Goal: Task Accomplishment & Management: Manage account settings

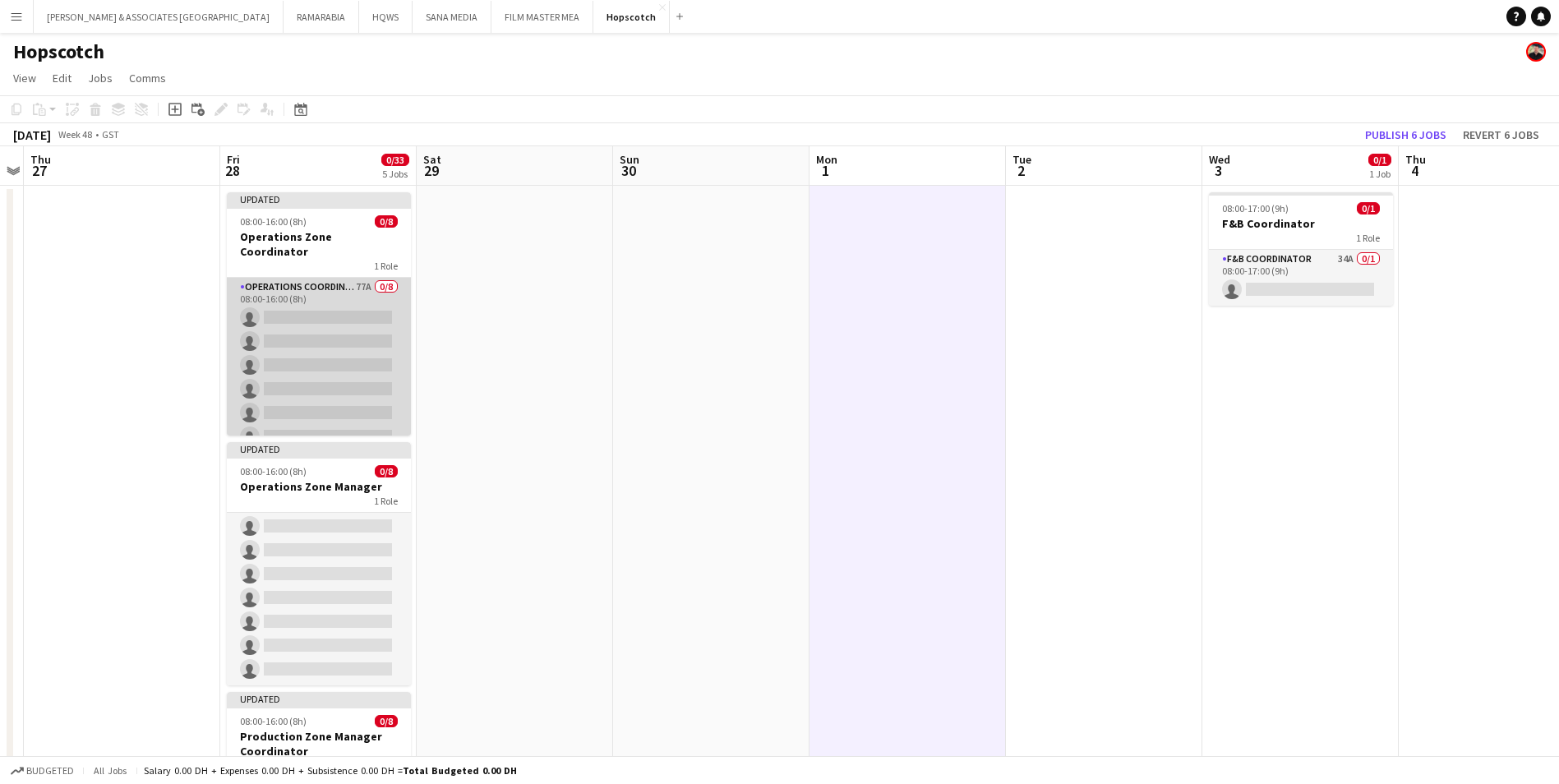
click at [331, 277] on app-card-role "Operations Coordinator 77A 0/8 08:00-16:00 (8h) single-neutral-actions single-n…" at bounding box center [319, 388] width 184 height 222
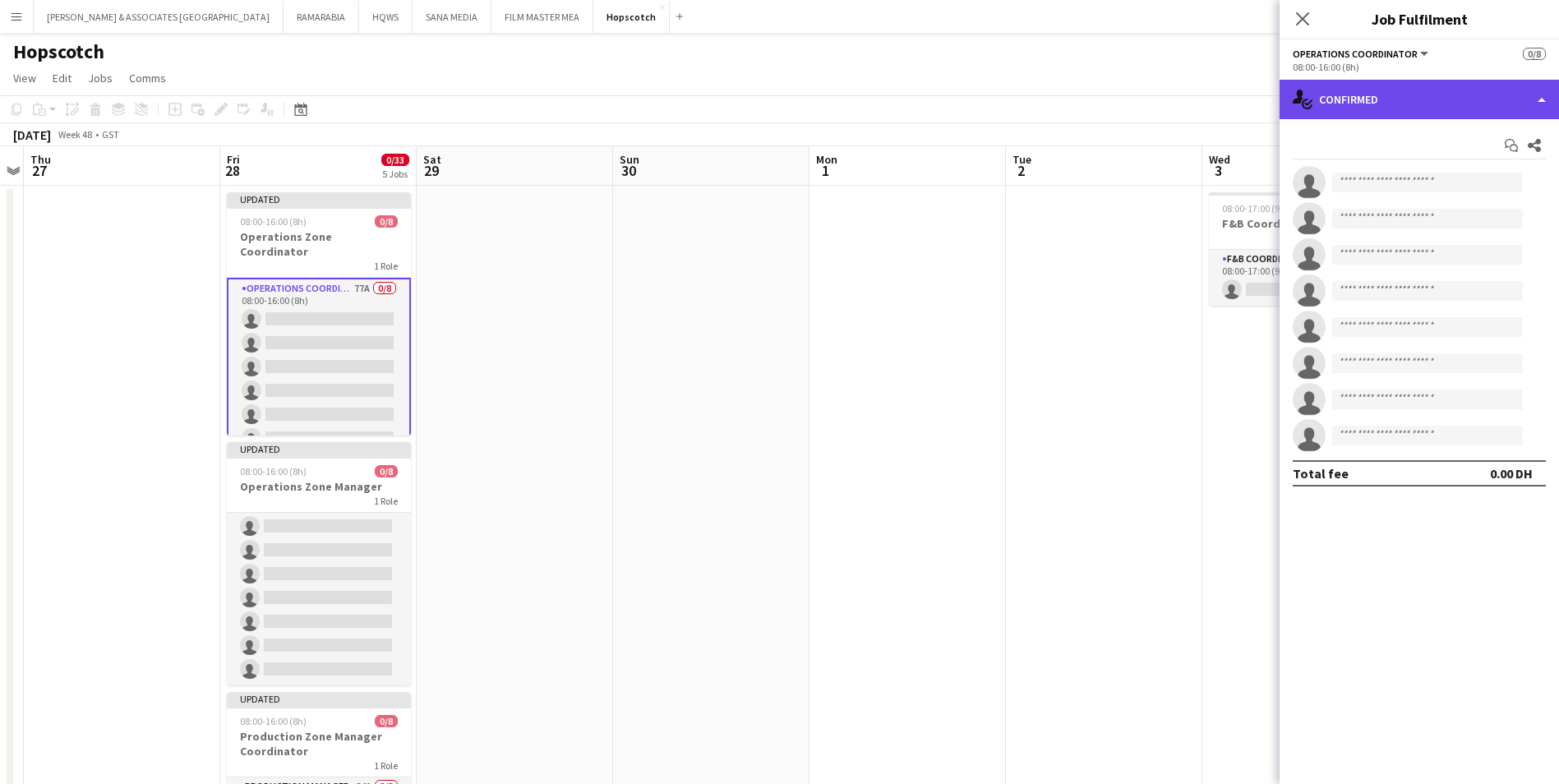
click at [1466, 103] on div "single-neutral-actions-check-2 Confirmed" at bounding box center [1419, 100] width 280 height 39
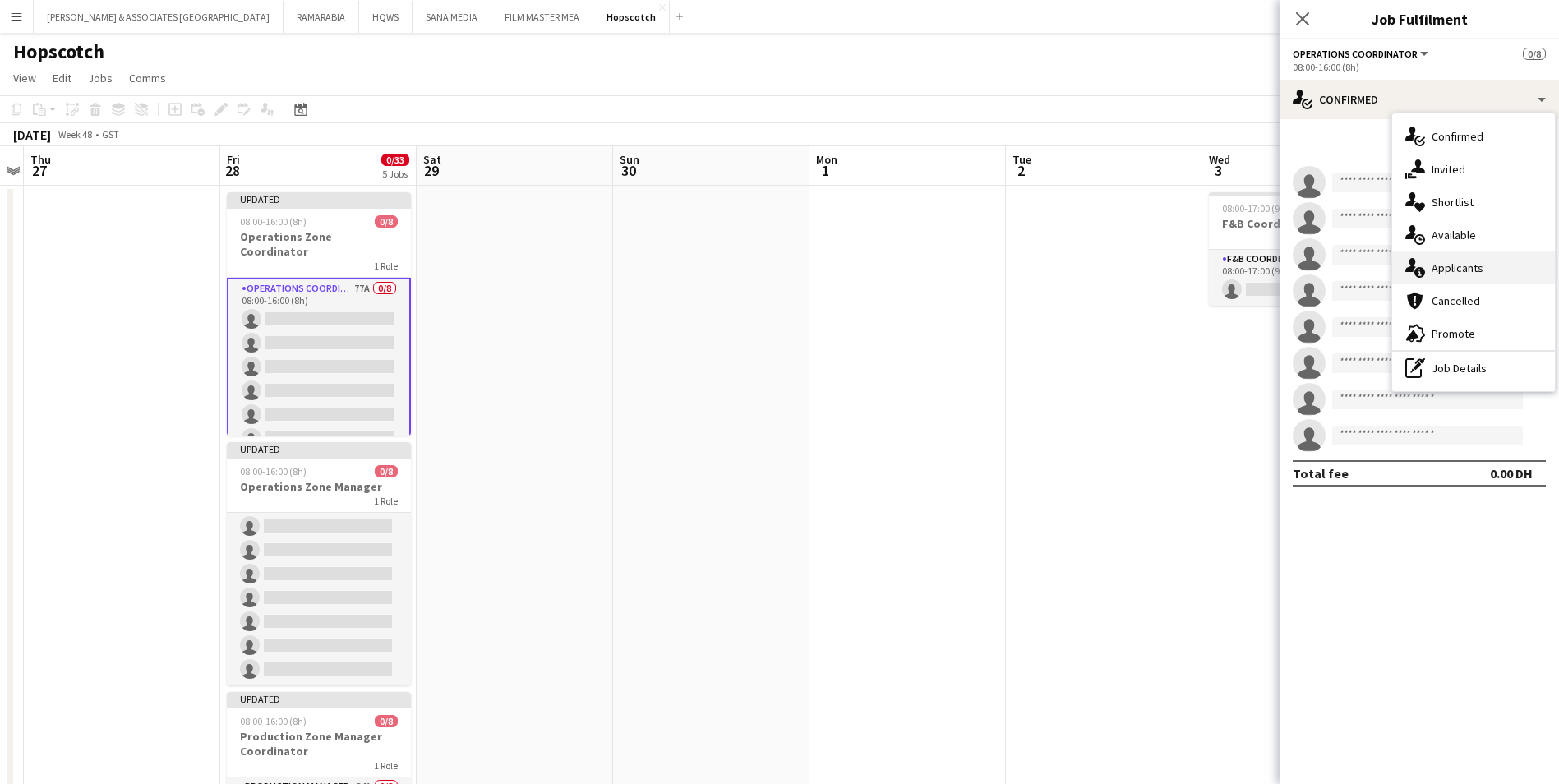
click at [1460, 271] on span "Applicants" at bounding box center [1457, 268] width 51 height 15
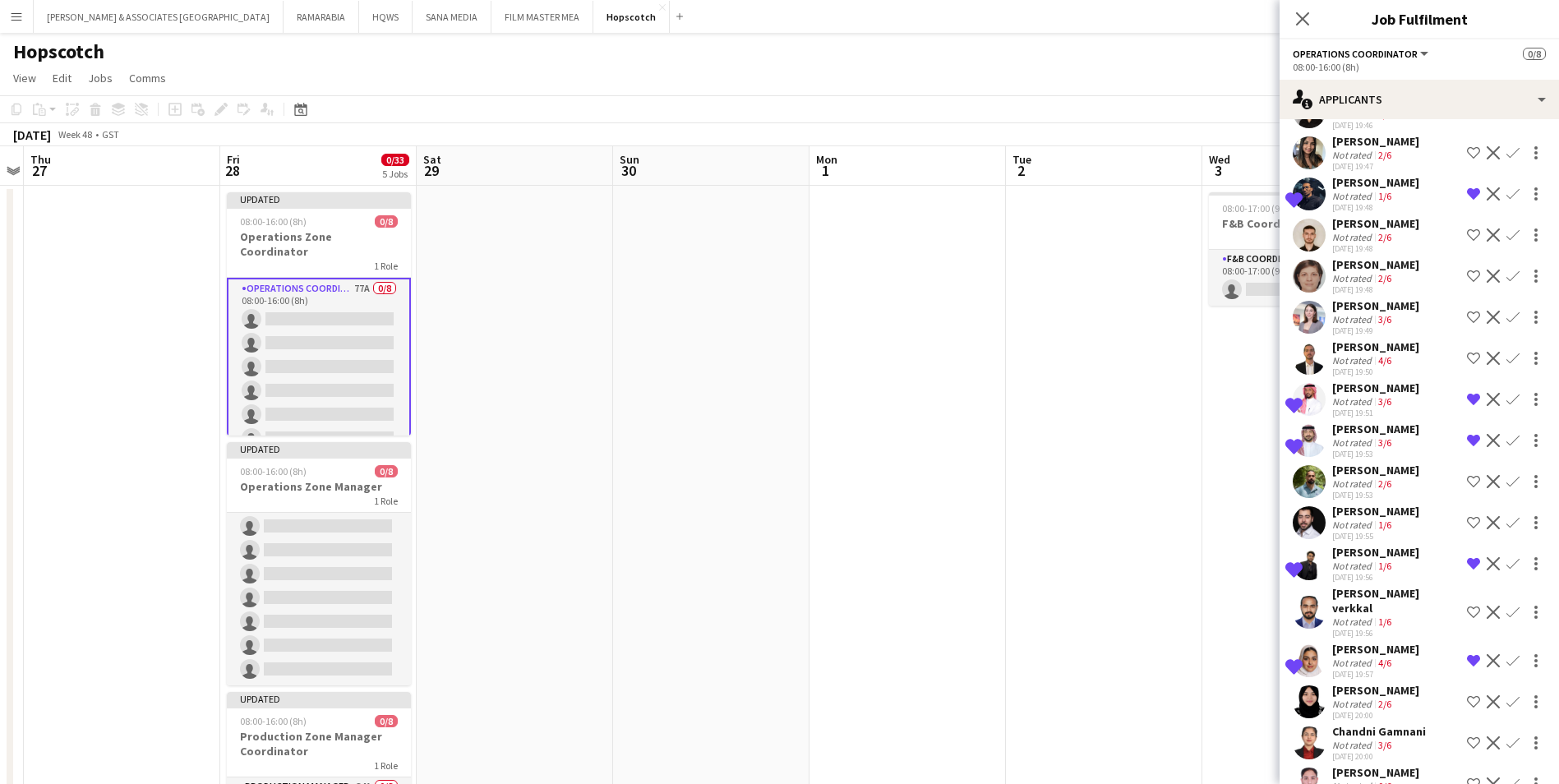
scroll to position [1067, 0]
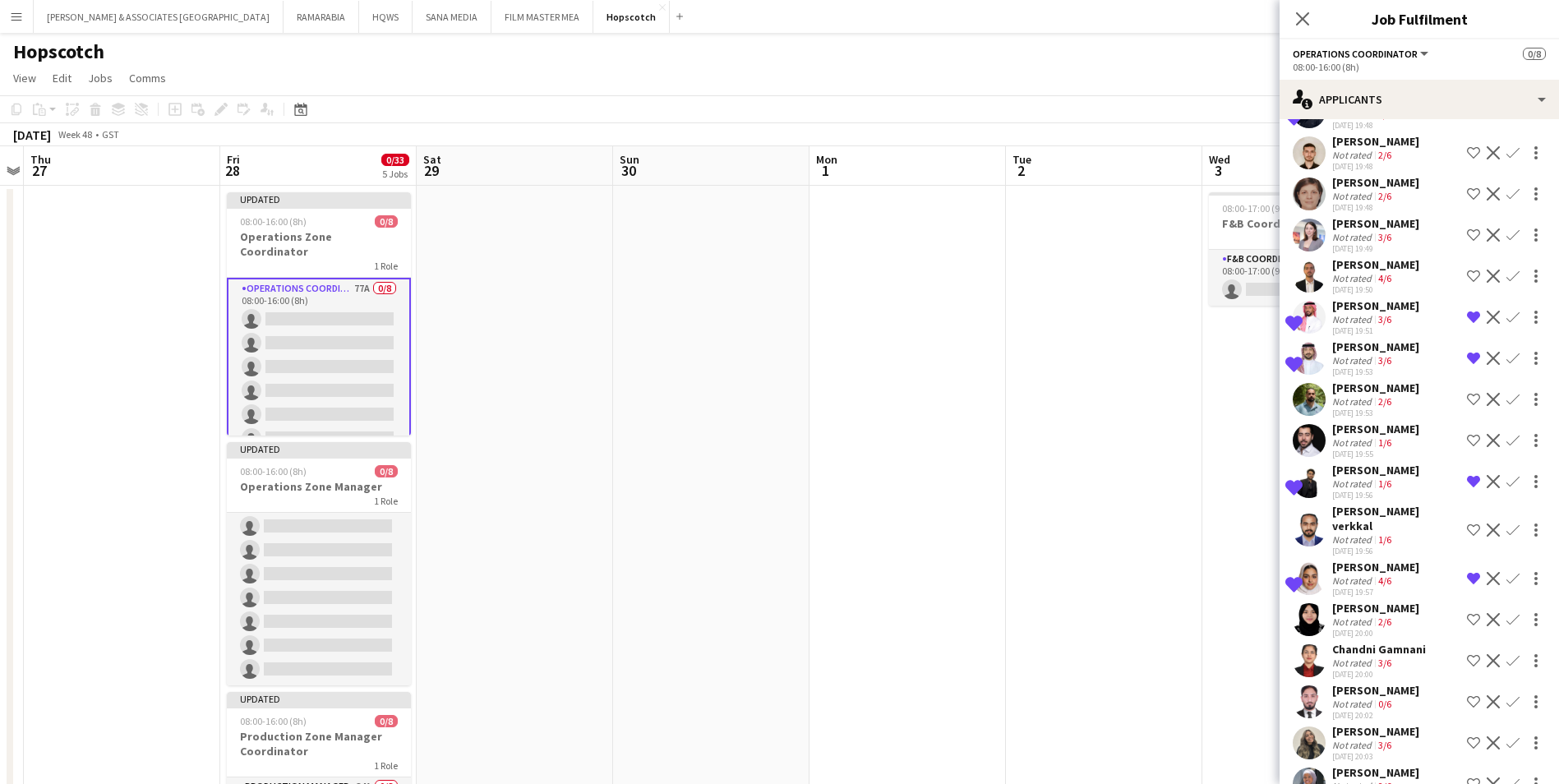
click at [1366, 356] on div "Not rated" at bounding box center [1354, 360] width 42 height 12
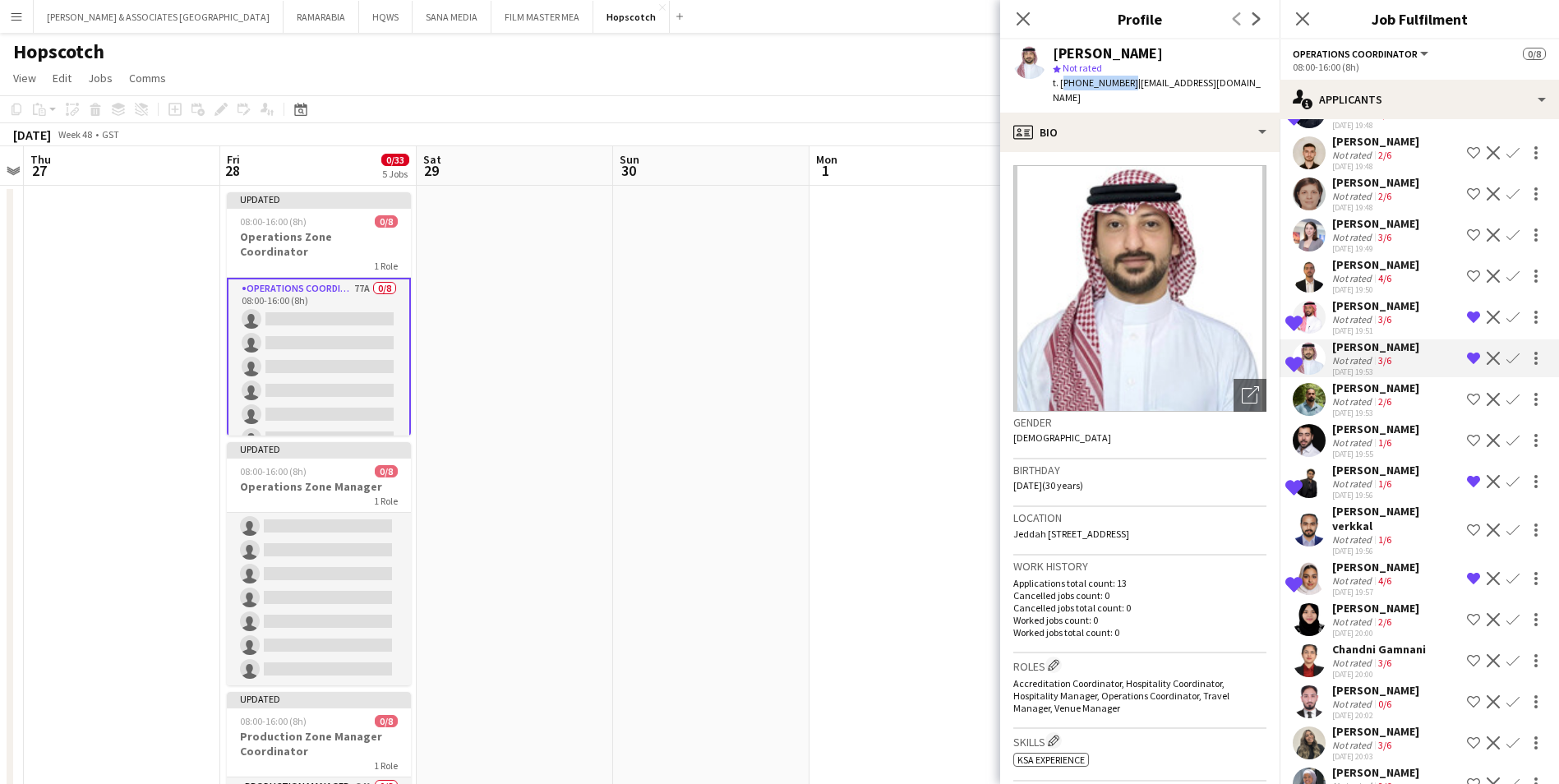
drag, startPoint x: 1122, startPoint y: 81, endPoint x: 1062, endPoint y: 84, distance: 60.1
click at [1062, 84] on span "t. [PHONE_NUMBER]" at bounding box center [1096, 82] width 86 height 12
copy span "[PHONE_NUMBER]"
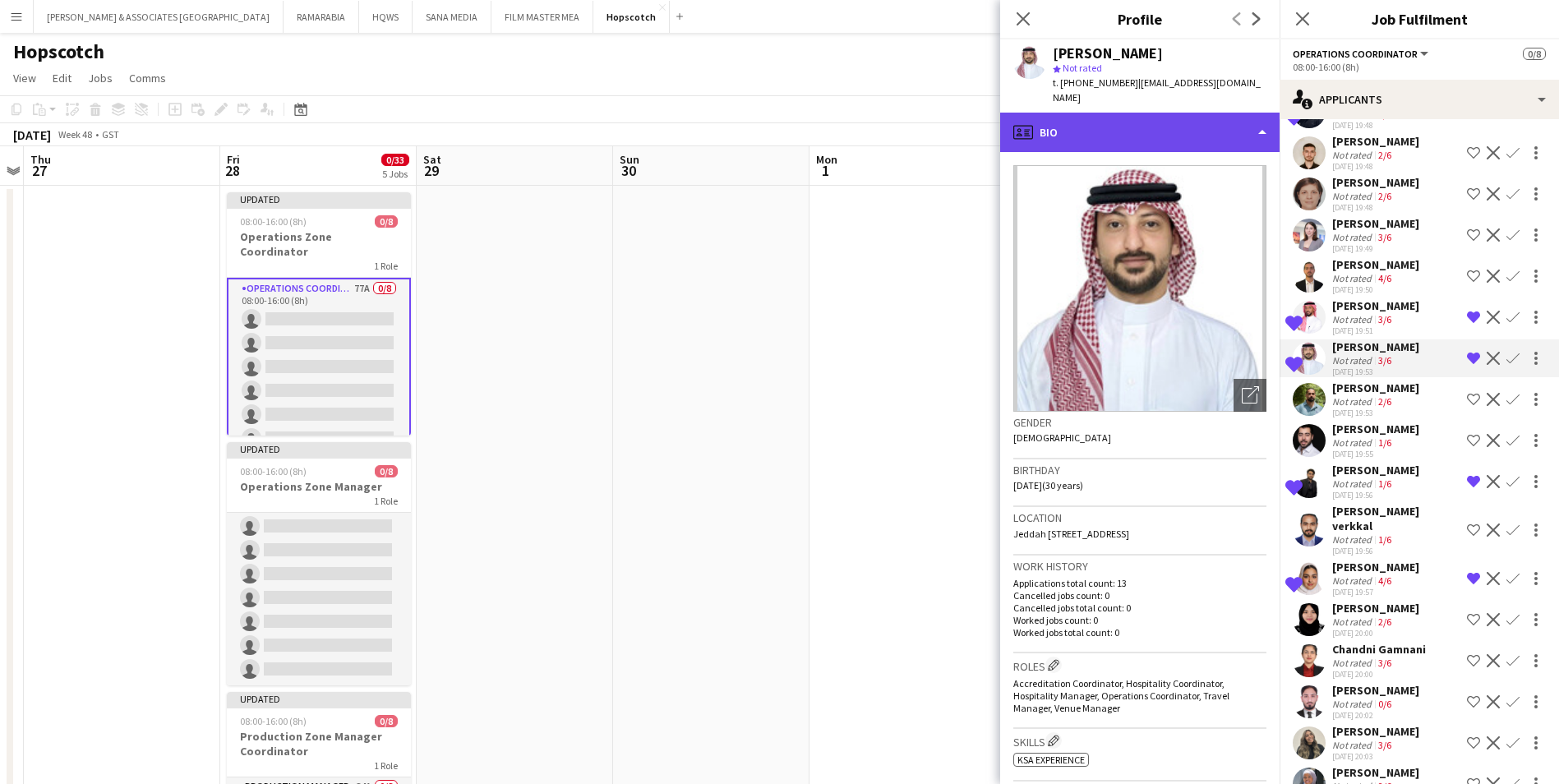
click at [1140, 114] on div "profile Bio" at bounding box center [1139, 132] width 280 height 39
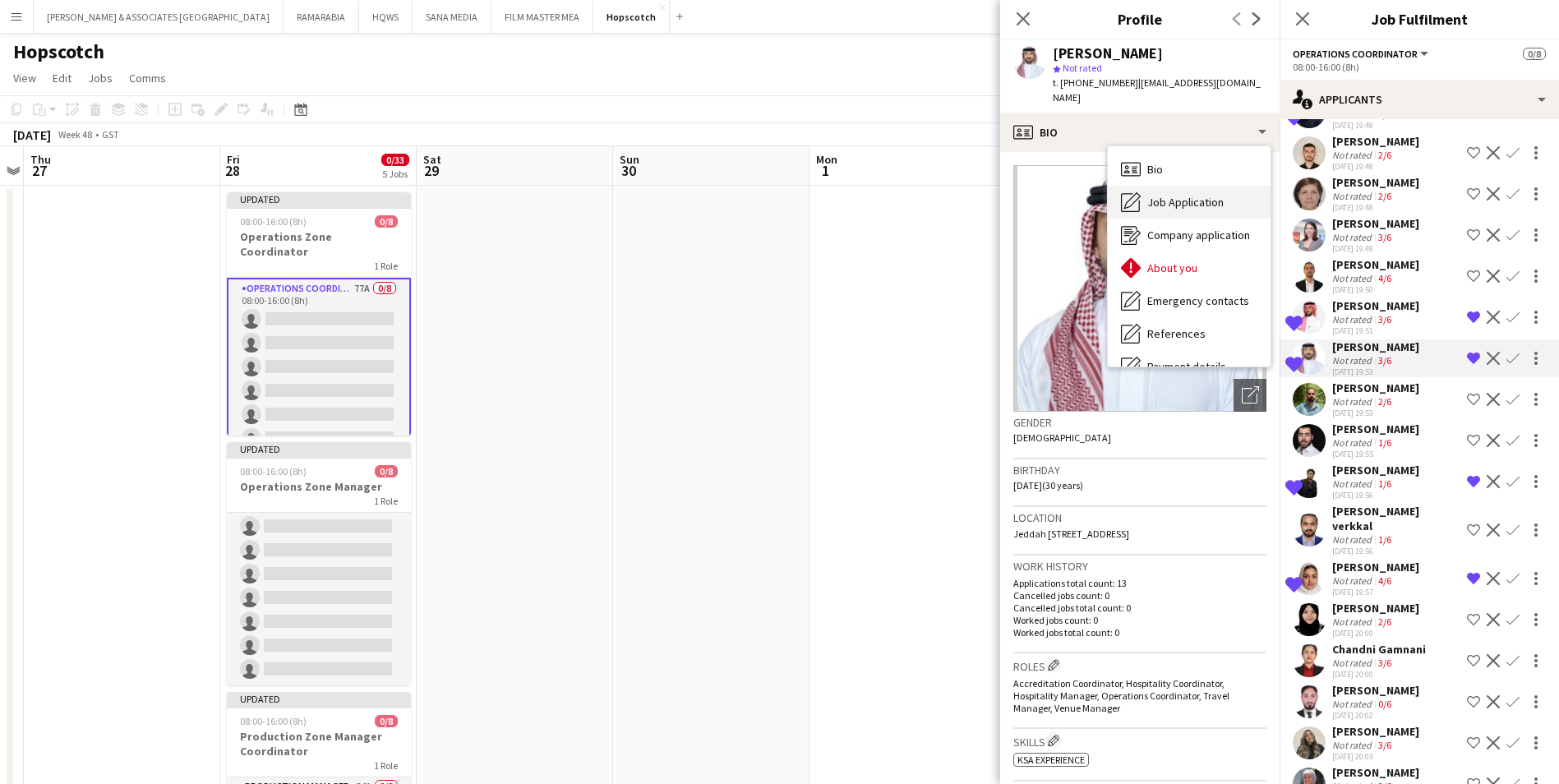
click at [1175, 195] on span "Job Application" at bounding box center [1185, 201] width 76 height 15
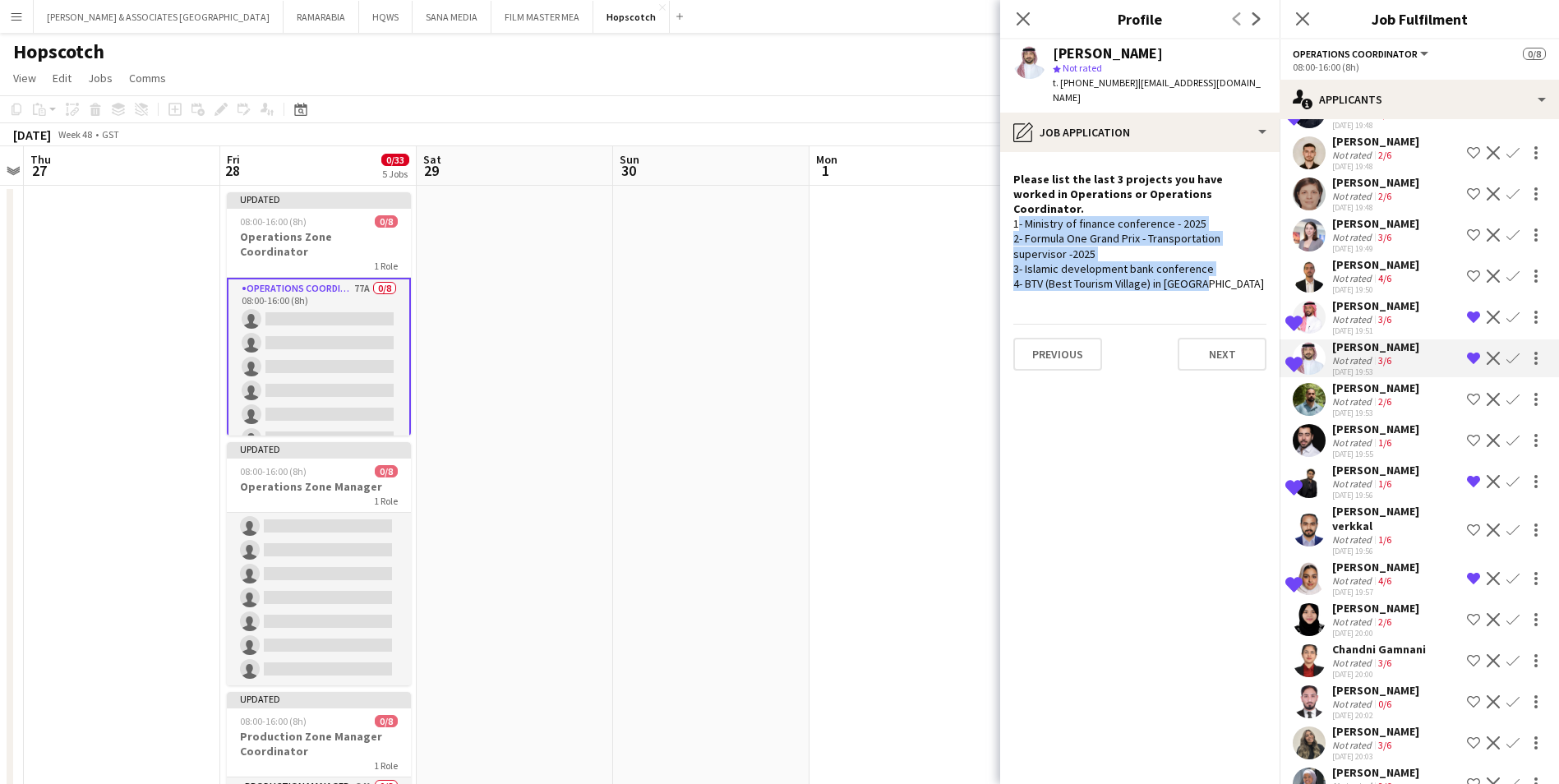
drag, startPoint x: 1213, startPoint y: 251, endPoint x: 1015, endPoint y: 194, distance: 206.0
click at [1015, 216] on div "1- Ministry of finance conference - 2025 2- Formula One Grand Prix - Transporta…" at bounding box center [1140, 254] width 253 height 75
copy div "1- Ministry of finance conference - 2025 2- Formula One Grand Prix - Transporta…"
click at [1054, 584] on app-crew-profile-role-application "Please list the last 3 projects you have worked in Operations or Operations Coo…" at bounding box center [1139, 468] width 280 height 632
